Goal: Use online tool/utility: Use online tool/utility

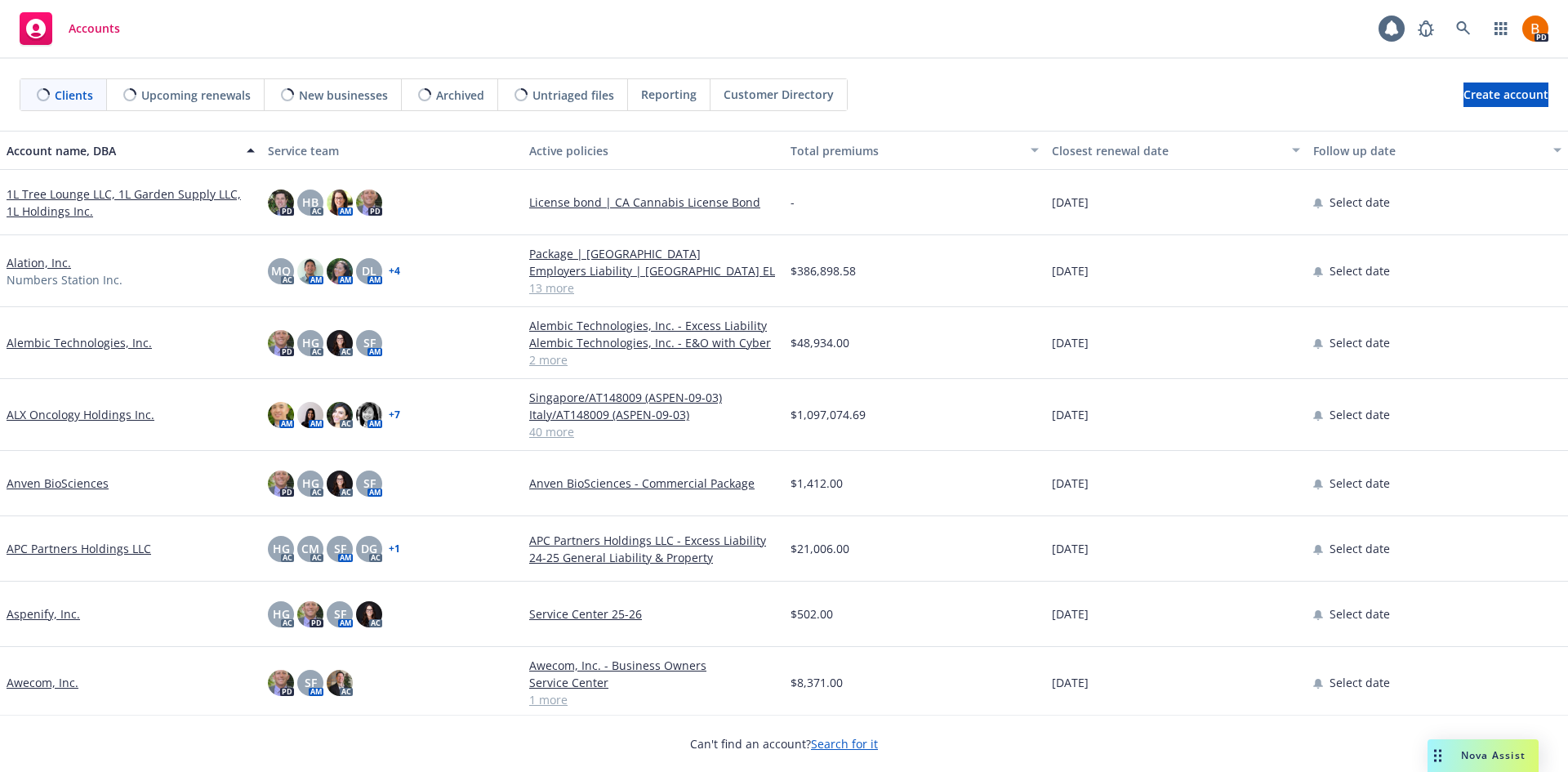
click at [1465, 753] on span "Nova Assist" at bounding box center [1493, 755] width 64 height 14
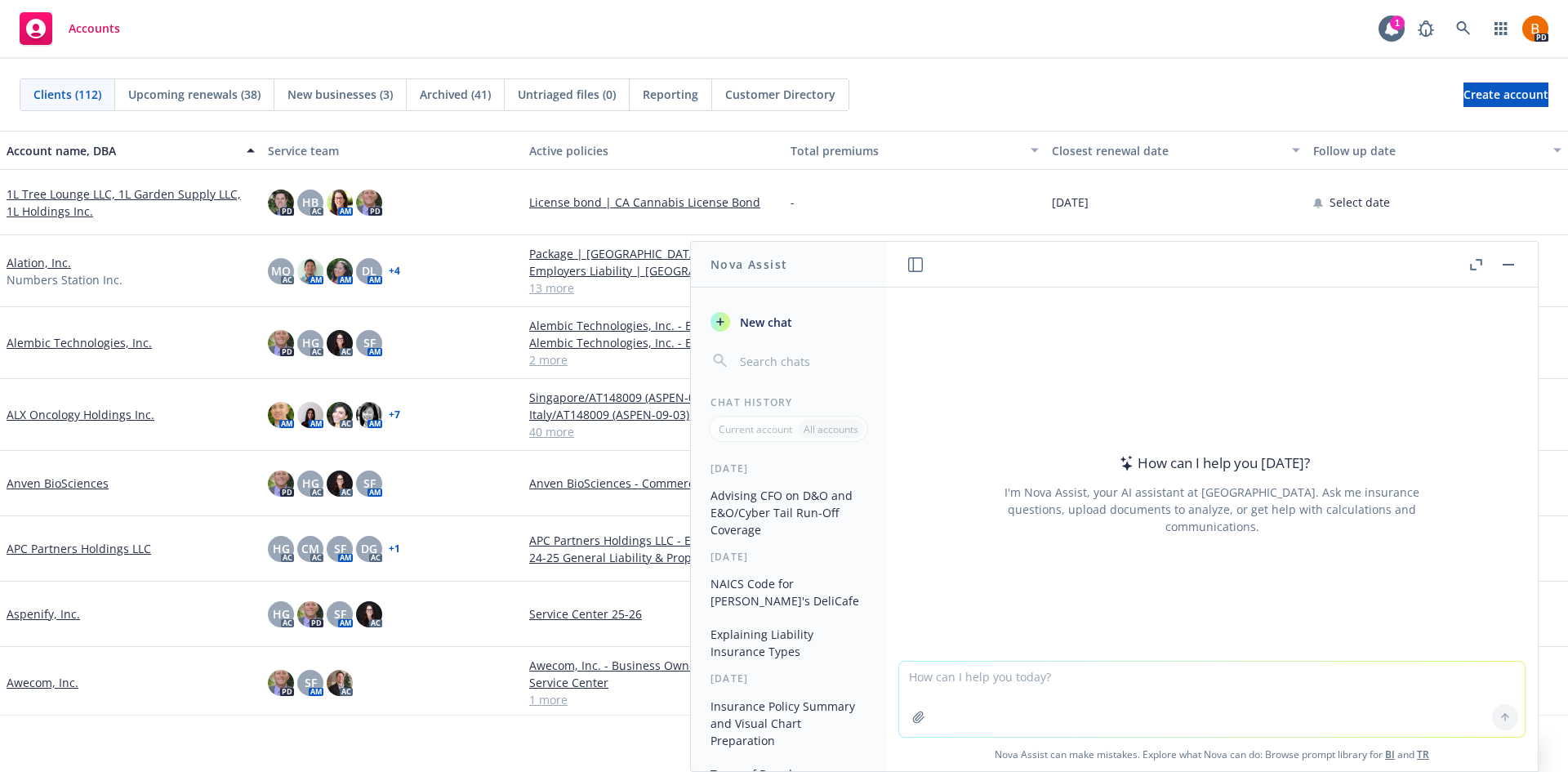
click at [1470, 272] on button "button" at bounding box center [1475, 264] width 19 height 19
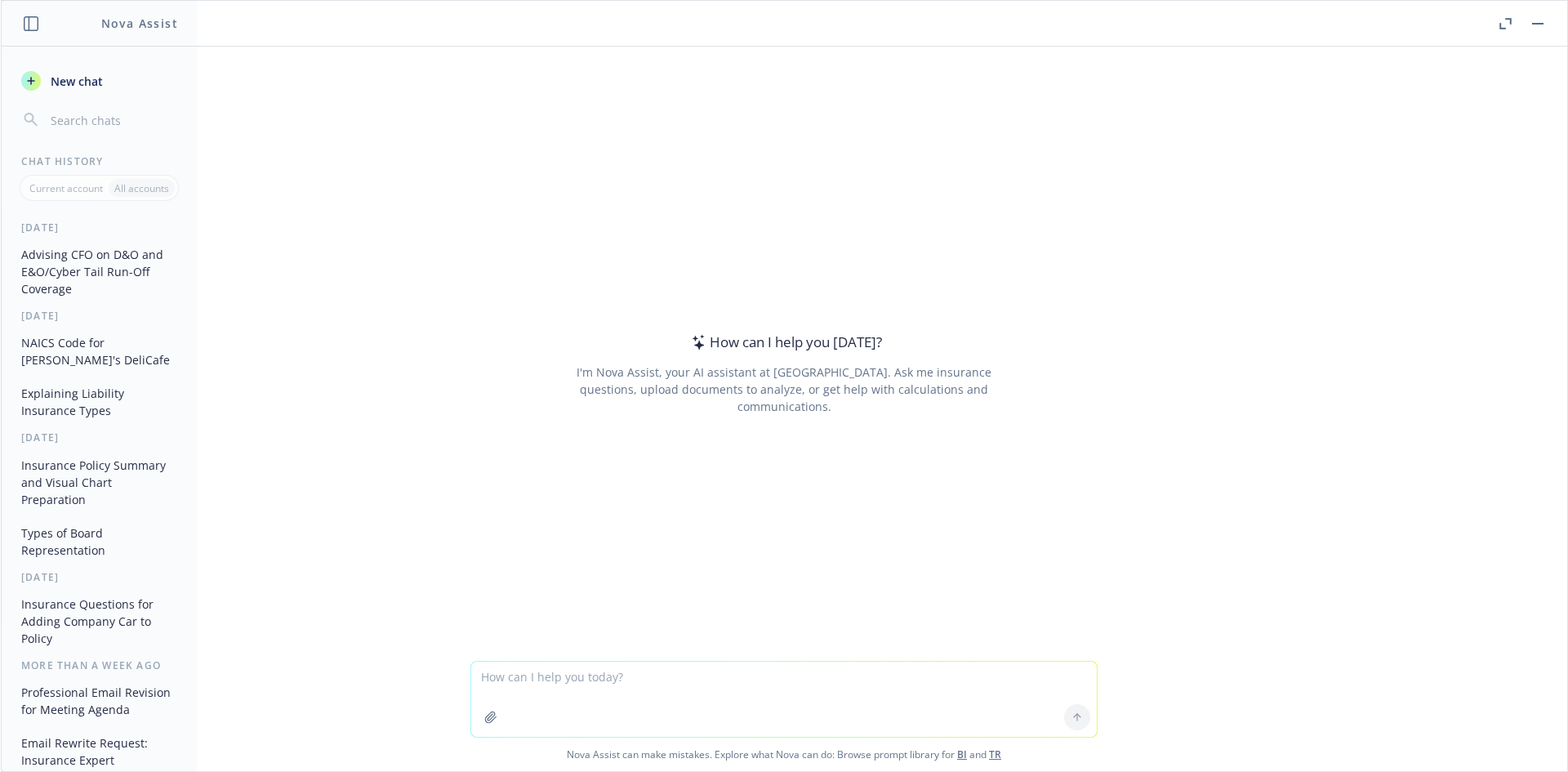
click at [746, 687] on textarea at bounding box center [784, 698] width 626 height 75
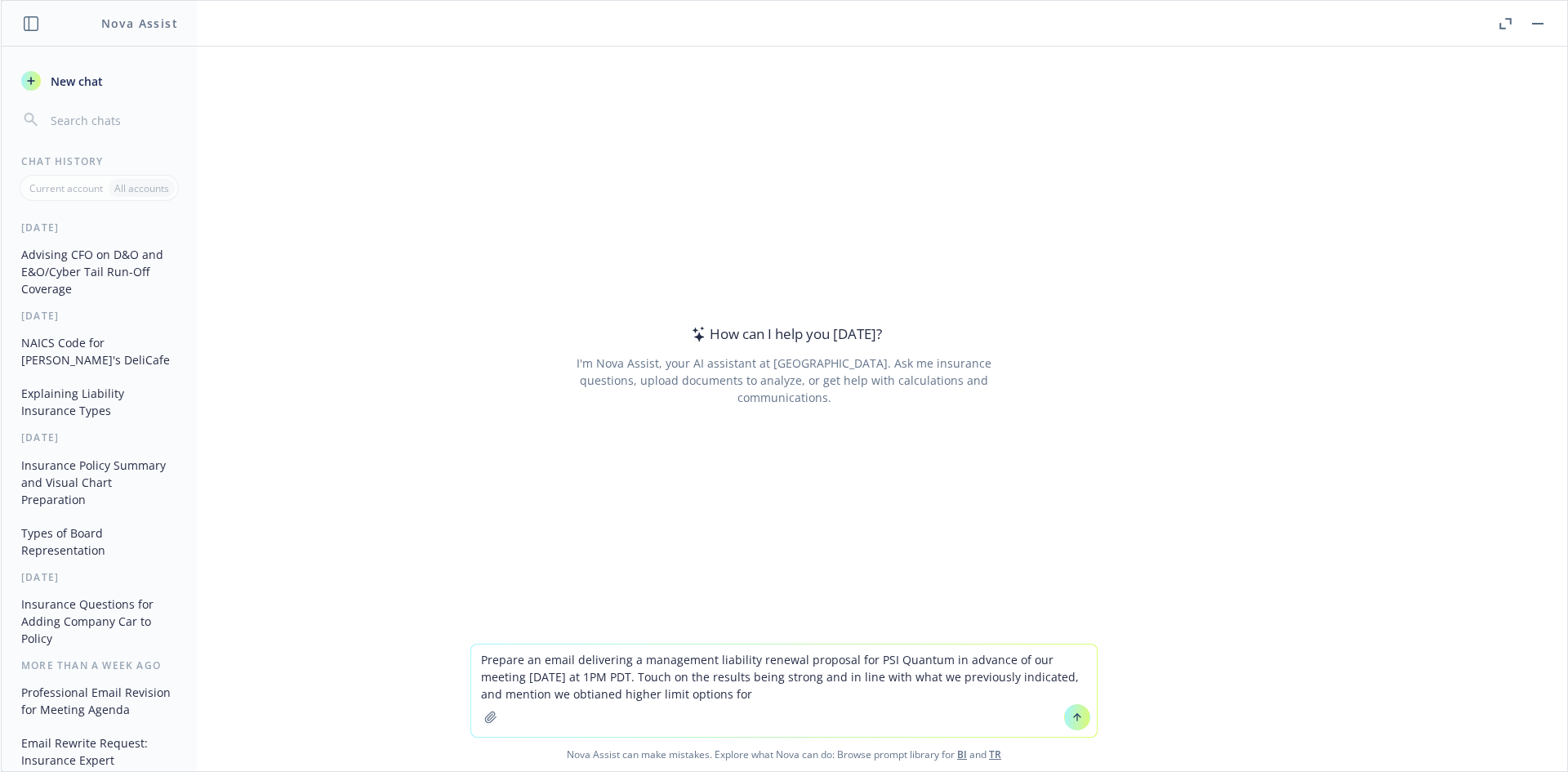
click at [513, 690] on textarea "Prepare an email delivering a management liability renewal proposal for PSI Qua…" at bounding box center [784, 690] width 626 height 92
click at [696, 691] on textarea "Prepare an email delivering a management liability renewal proposal for PSI Qua…" at bounding box center [784, 690] width 626 height 92
type textarea "Prepare an email delivering a management liability renewal proposal for PSI Qua…"
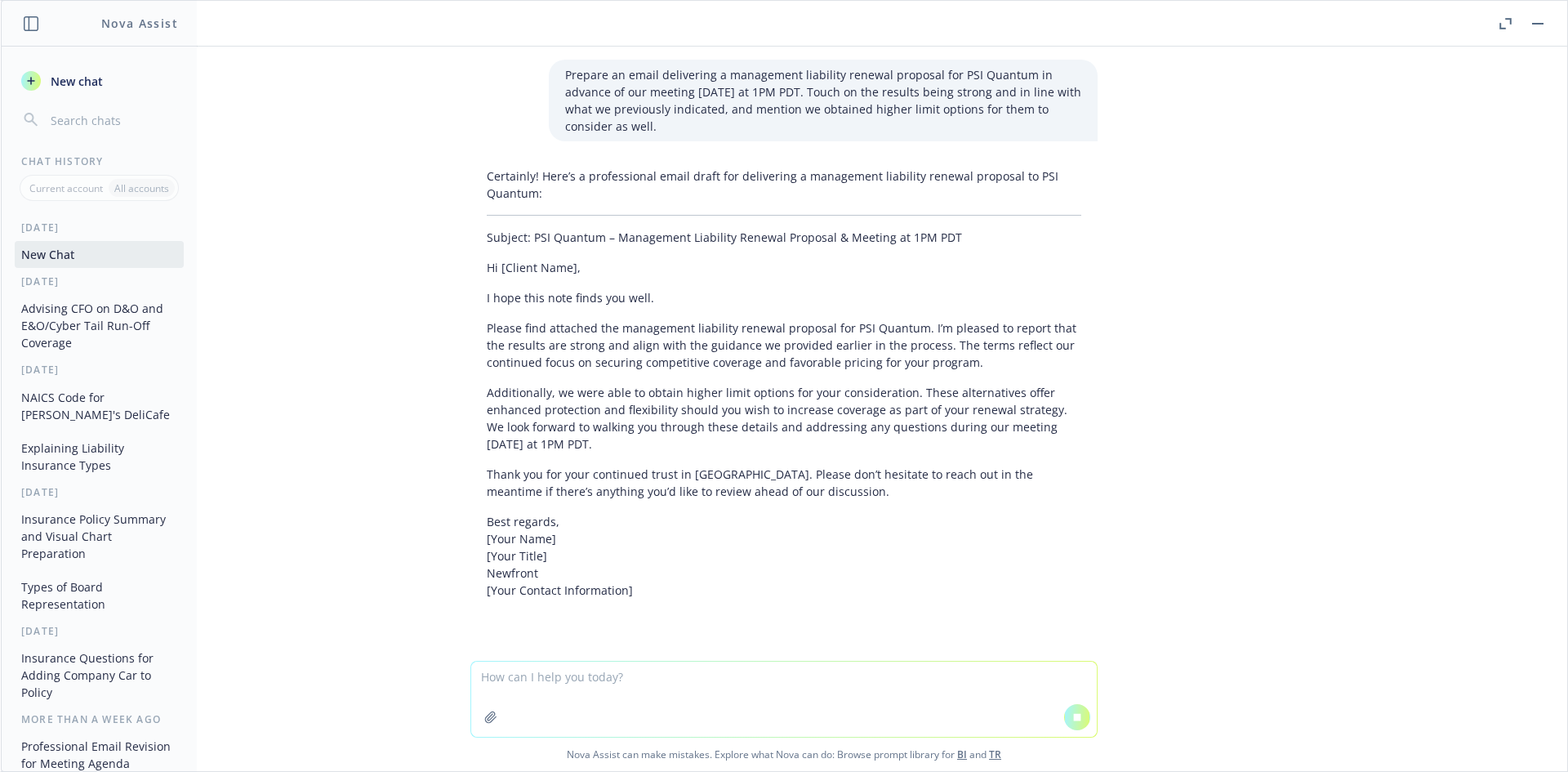
scroll to position [13, 0]
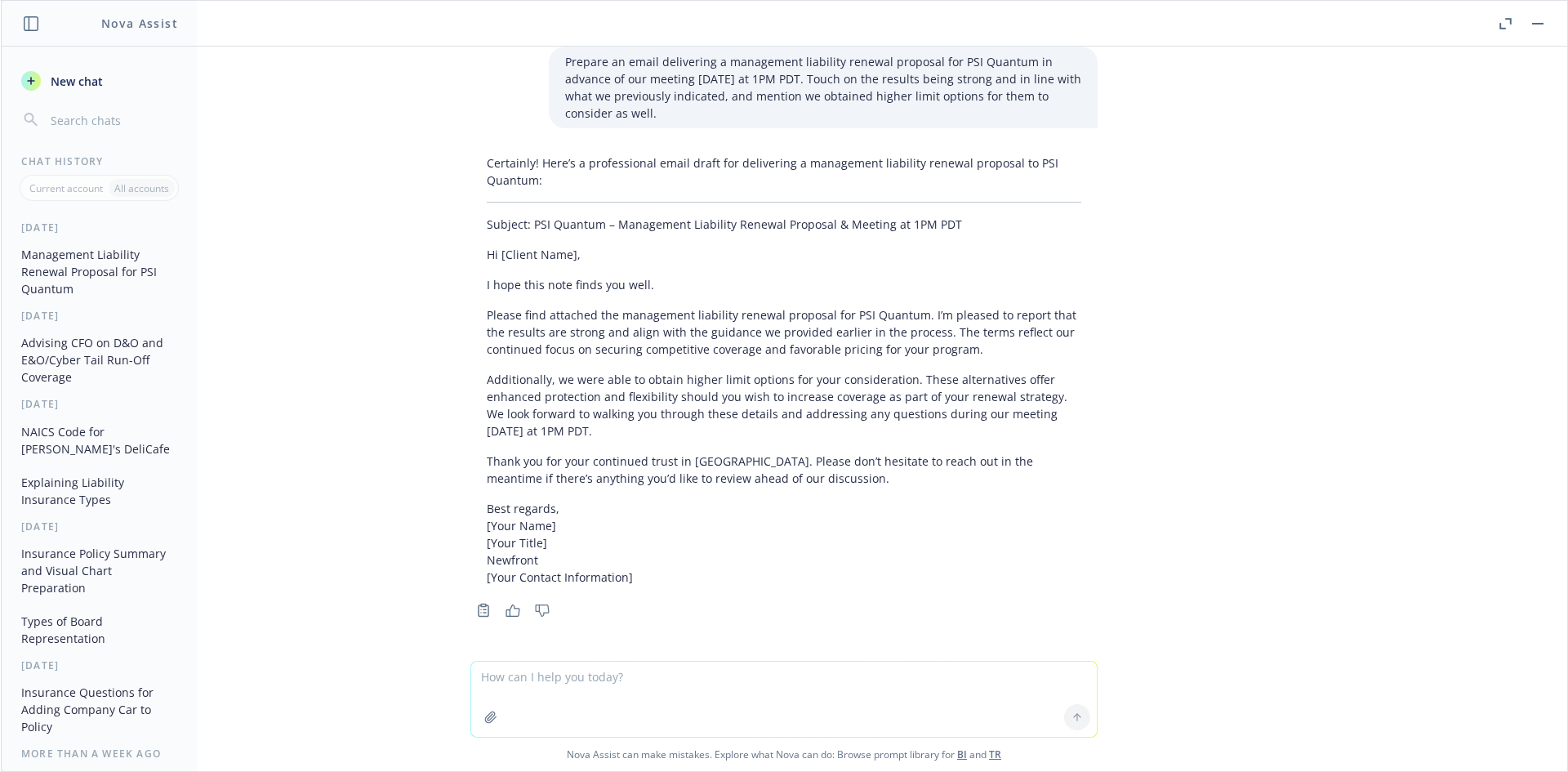
click at [603, 671] on textarea at bounding box center [784, 698] width 626 height 75
paste textarea "With the policy renewal date of [DATE] we will need confirmation on which optio…"
type textarea "Rewrite this sentence With the policy renewal date of [DATE] we will need confi…"
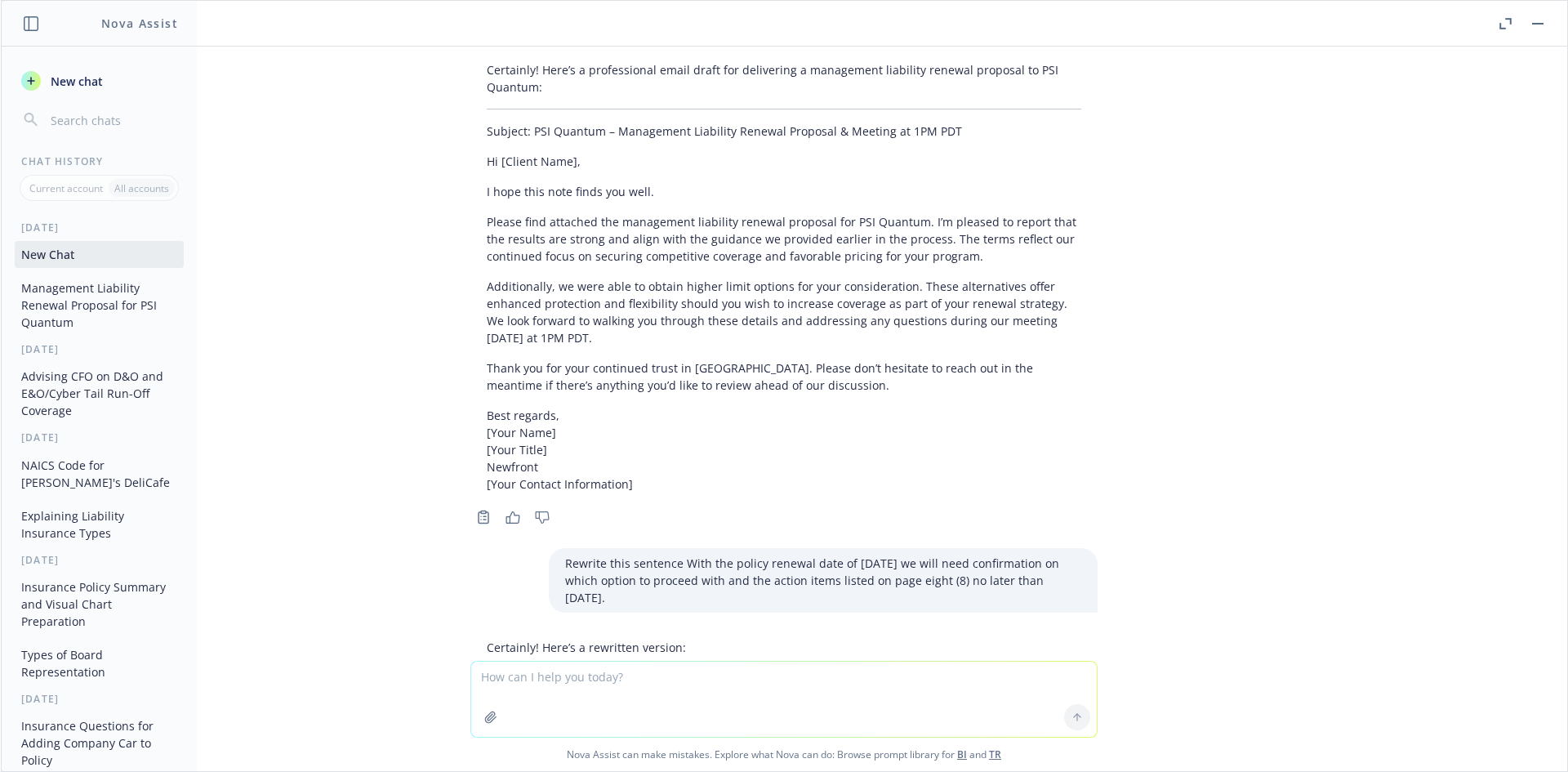
scroll to position [206, 0]
